Goal: Navigation & Orientation: Find specific page/section

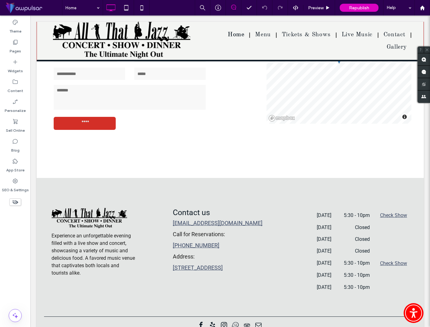
scroll to position [1050, 0]
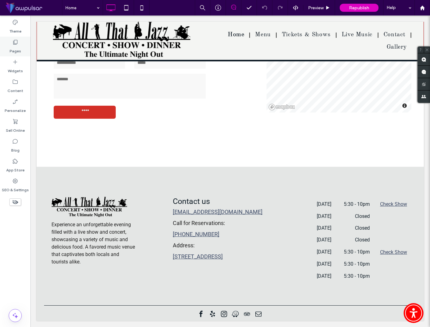
click at [13, 49] on label "Pages" at bounding box center [15, 49] width 11 height 9
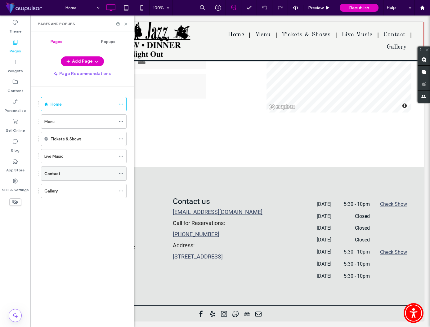
click at [80, 174] on div "Contact" at bounding box center [79, 174] width 71 height 7
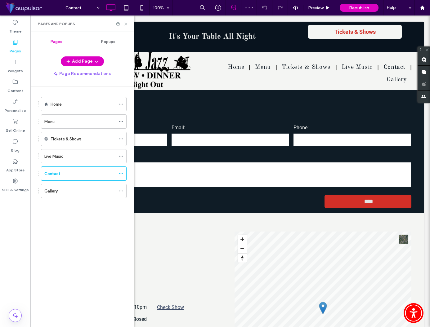
click at [126, 24] on use at bounding box center [125, 24] width 2 height 2
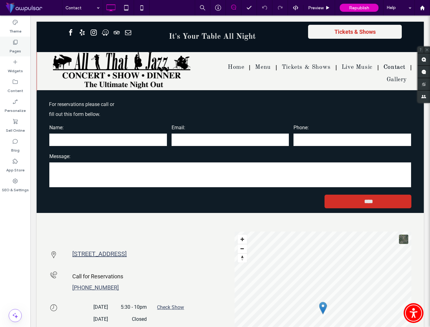
click at [16, 44] on icon at bounding box center [15, 42] width 6 height 6
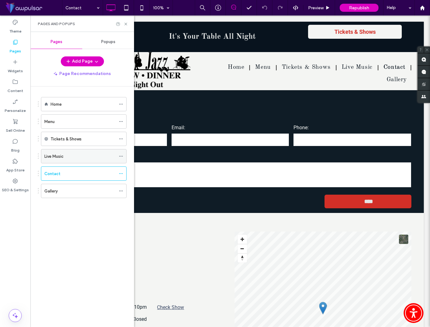
click at [86, 158] on div "Live Music" at bounding box center [79, 156] width 71 height 7
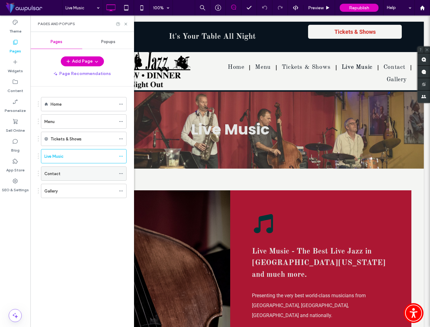
click at [71, 177] on div "Contact" at bounding box center [79, 174] width 71 height 14
